Goal: Navigation & Orientation: Find specific page/section

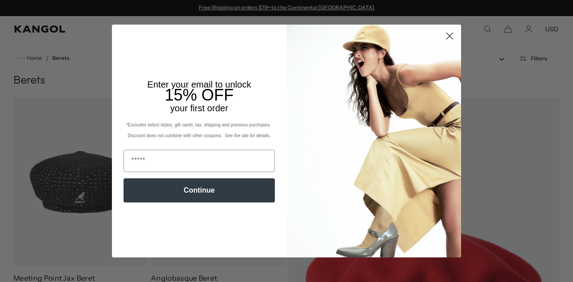
click at [447, 33] on icon "Close dialog" at bounding box center [450, 36] width 6 height 6
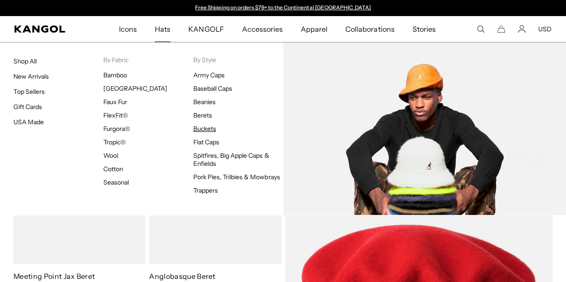
click at [203, 125] on link "Buckets" at bounding box center [204, 129] width 23 height 8
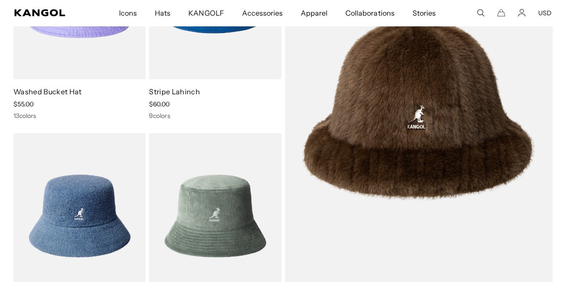
scroll to position [1084, 0]
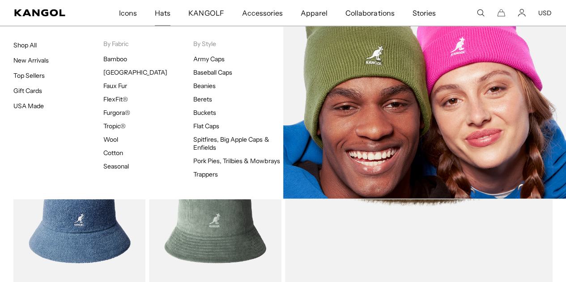
click at [206, 81] on ul "Army Caps Baseball Caps Beanies Berets Buckets Flat Caps Spitfires, Big Apple C…" at bounding box center [238, 117] width 90 height 124
click at [202, 88] on link "Beanies" at bounding box center [204, 86] width 22 height 8
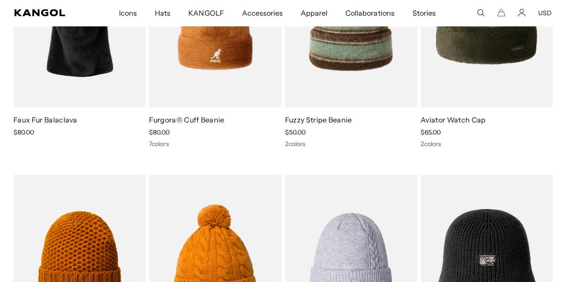
scroll to position [776, 0]
